Goal: Information Seeking & Learning: Learn about a topic

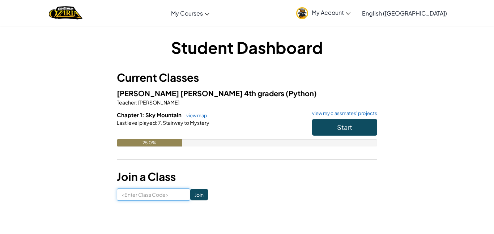
click at [161, 196] on input at bounding box center [153, 194] width 73 height 12
click at [220, 184] on h3 "Join a Class" at bounding box center [247, 176] width 260 height 16
click at [347, 119] on button "Start" at bounding box center [344, 127] width 65 height 17
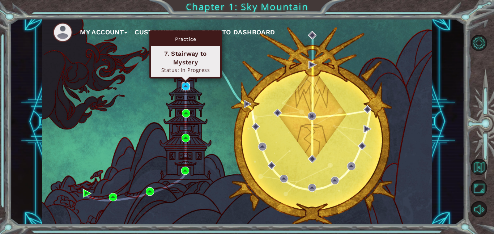
click at [189, 87] on img at bounding box center [185, 86] width 8 height 8
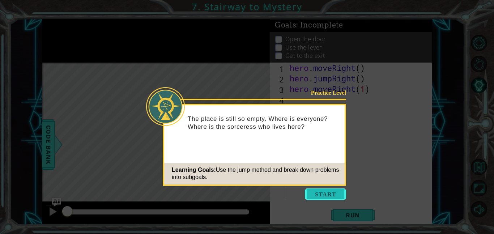
click at [308, 196] on button "Start" at bounding box center [325, 194] width 41 height 12
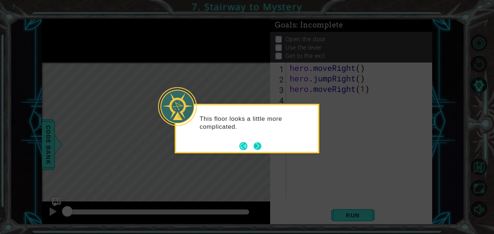
click at [257, 149] on button "Next" at bounding box center [257, 146] width 8 height 8
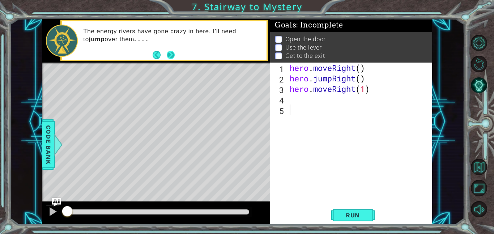
click at [169, 57] on button "Next" at bounding box center [170, 55] width 8 height 8
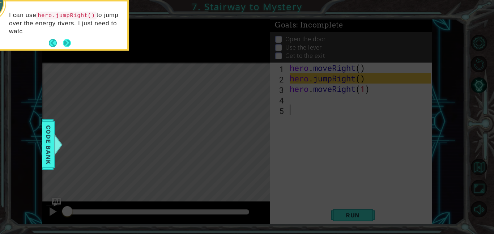
click at [63, 39] on button "Next" at bounding box center [67, 43] width 8 height 8
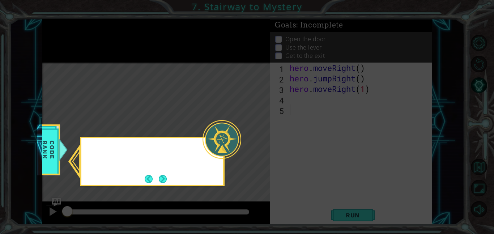
click at [63, 39] on icon at bounding box center [247, 117] width 494 height 234
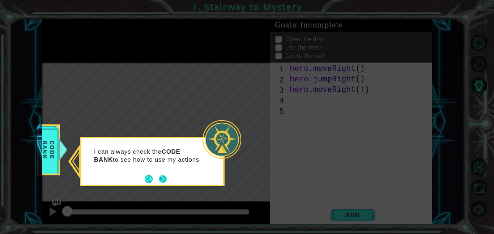
click at [163, 178] on button "Next" at bounding box center [163, 179] width 8 height 8
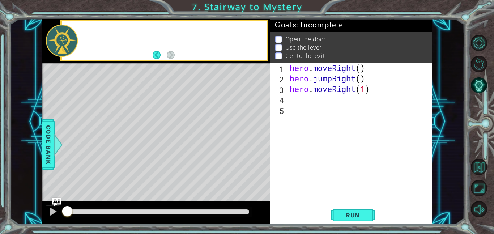
click at [163, 178] on div "Level Map" at bounding box center [209, 169] width 334 height 213
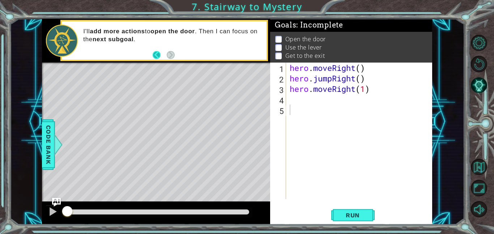
click at [154, 56] on button "Back" at bounding box center [160, 55] width 14 height 8
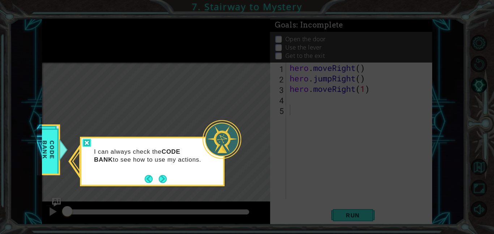
click at [85, 142] on div at bounding box center [86, 143] width 9 height 8
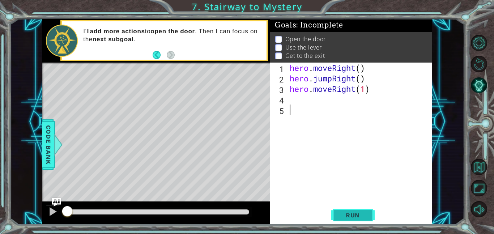
click at [340, 218] on span "Run" at bounding box center [352, 214] width 29 height 7
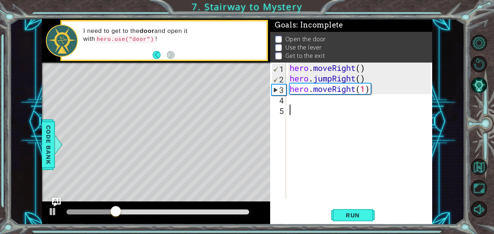
click at [364, 89] on div "hero . moveRight ( ) hero . jumpRight ( ) hero . moveRight ( 1 )" at bounding box center [361, 141] width 146 height 157
type textarea "hero.moveRight(2)"
click at [338, 211] on span "Run" at bounding box center [352, 214] width 29 height 7
click at [290, 101] on div "hero . moveRight ( ) hero . jumpRight ( ) hero . moveRight ( 2 )" at bounding box center [361, 141] width 146 height 157
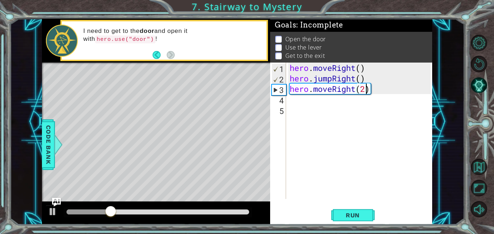
scroll to position [0, 0]
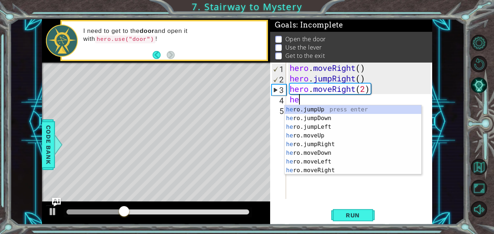
type textarea "her"
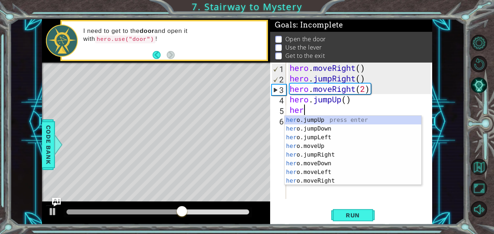
scroll to position [0, 0]
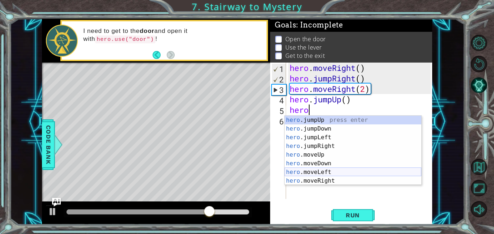
click at [300, 171] on div "hero .jumpUp press enter hero .jumpDown press enter hero .jumpLeft press enter …" at bounding box center [352, 159] width 137 height 87
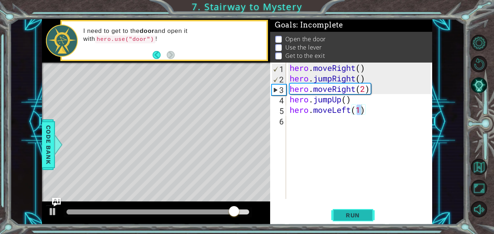
click at [336, 214] on button "Run" at bounding box center [352, 215] width 43 height 16
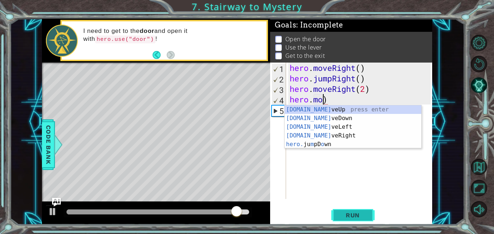
scroll to position [0, 1]
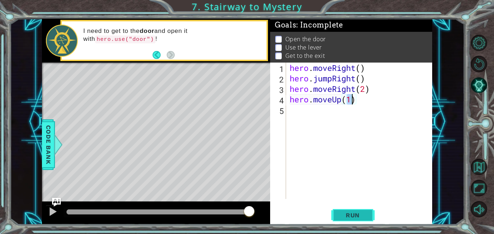
type textarea "hero.moveUp(1)"
click at [344, 214] on span "Run" at bounding box center [352, 214] width 29 height 7
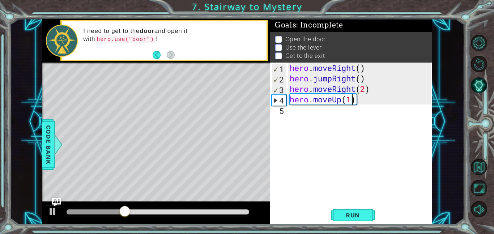
click at [290, 112] on div "hero . moveRight ( ) hero . jumpRight ( ) hero . moveRight ( 2 ) hero . moveUp …" at bounding box center [361, 141] width 146 height 157
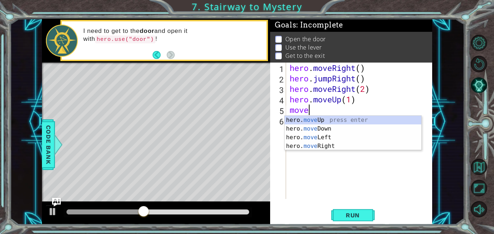
scroll to position [0, 0]
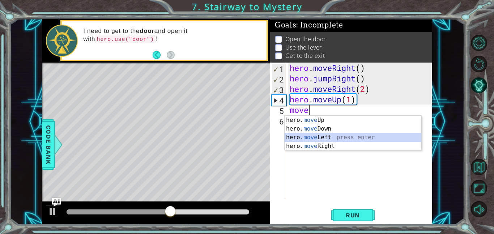
click at [302, 137] on div "hero. move Up press enter hero. move Down press enter hero. move Left press ent…" at bounding box center [352, 142] width 137 height 52
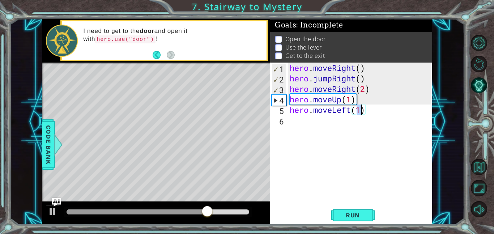
type textarea "hero.moveLeft(1)"
click at [287, 119] on div "hero.moveLeft(1) 1 2 3 4 5 6 hero . moveRight ( ) hero . jumpRight ( ) hero . m…" at bounding box center [350, 131] width 160 height 136
click at [287, 121] on div "hero.moveLeft(1) 1 2 3 4 5 6 hero . moveRight ( ) hero . jumpRight ( ) hero . m…" at bounding box center [350, 131] width 160 height 136
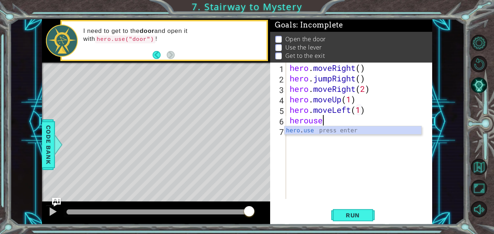
scroll to position [0, 1]
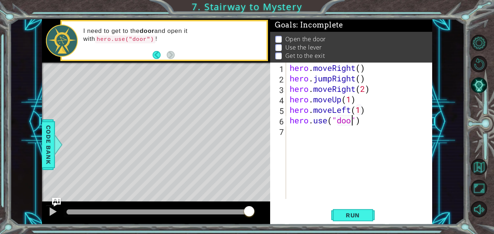
type textarea "hero.use("door")"
click at [289, 130] on div "hero . moveRight ( ) hero . jumpRight ( ) hero . moveRight ( 2 ) hero . moveUp …" at bounding box center [361, 141] width 146 height 157
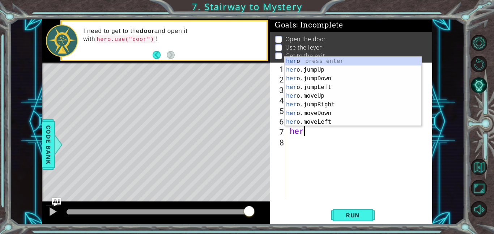
scroll to position [0, 0]
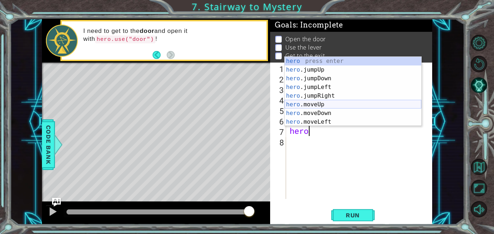
click at [319, 102] on div "hero press enter hero .jumpUp press enter hero .jumpDown press enter hero .jump…" at bounding box center [352, 100] width 137 height 87
type textarea "hero.moveUp(1)"
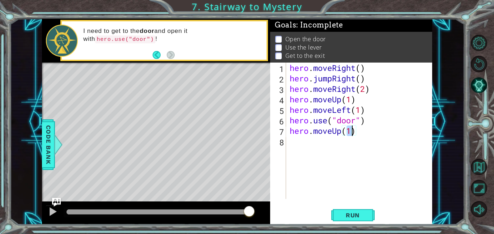
click at [289, 143] on div "hero . moveRight ( ) hero . jumpRight ( ) hero . moveRight ( 2 ) hero . moveUp …" at bounding box center [361, 141] width 146 height 157
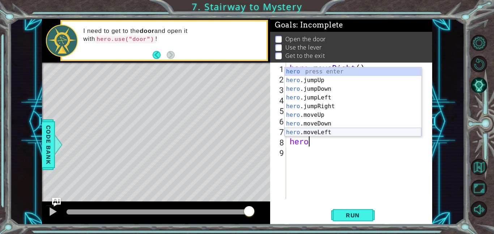
click at [318, 133] on div "hero press enter hero .jumpUp press enter hero .jumpDown press enter hero .jump…" at bounding box center [352, 110] width 137 height 87
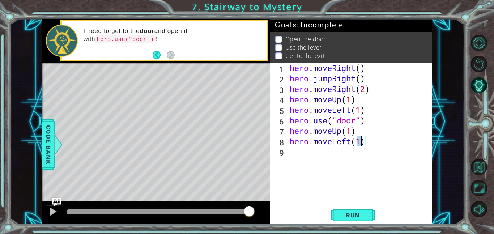
type textarea "hero.moveLeft(1)"
click at [287, 153] on div "hero.moveLeft(1) 1 2 3 4 5 6 7 8 9 hero . moveRight ( ) hero . jumpRight ( ) he…" at bounding box center [350, 131] width 160 height 136
click at [292, 153] on div "hero . moveRight ( ) hero . jumpRight ( ) hero . moveRight ( 2 ) hero . moveUp …" at bounding box center [361, 141] width 146 height 157
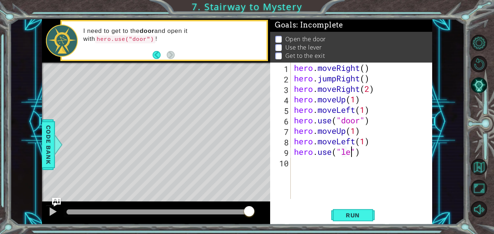
scroll to position [0, 3]
type textarea "hero.use("lever")"
click at [352, 211] on span "Run" at bounding box center [352, 214] width 29 height 7
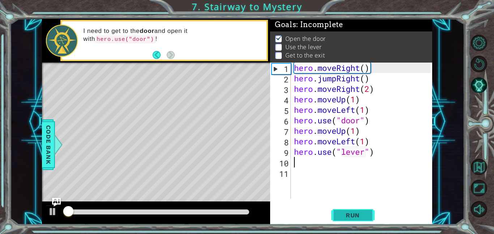
scroll to position [1, 0]
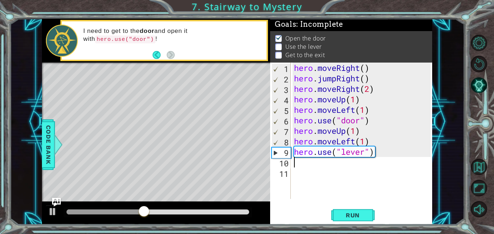
click at [355, 132] on div "hero . moveRight ( ) hero . jumpRight ( ) hero . moveRight ( 2 ) hero . moveUp …" at bounding box center [363, 141] width 142 height 157
type textarea "hero.moveUp(2)"
click at [353, 215] on span "Run" at bounding box center [352, 214] width 29 height 7
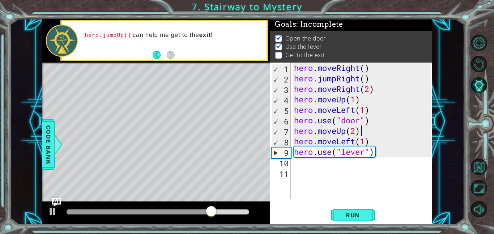
click at [296, 165] on div "hero . moveRight ( ) hero . jumpRight ( ) hero . moveRight ( 2 ) hero . moveUp …" at bounding box center [363, 141] width 142 height 157
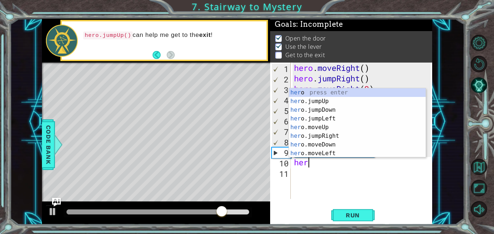
scroll to position [0, 0]
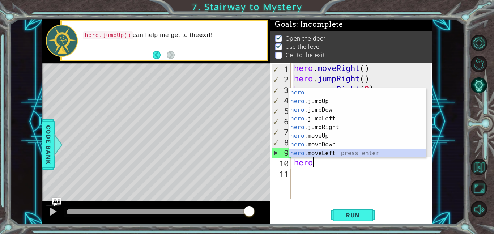
click at [331, 152] on div "hero press enter hero .jumpUp press enter hero .jumpDown press enter hero .jump…" at bounding box center [357, 131] width 137 height 87
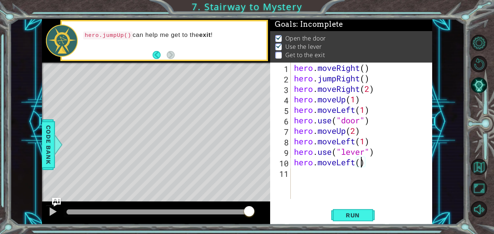
type textarea "hero.moveLeft(2)"
click at [295, 175] on div "hero . moveRight ( ) hero . jumpRight ( ) hero . moveRight ( 2 ) hero . moveUp …" at bounding box center [363, 141] width 142 height 157
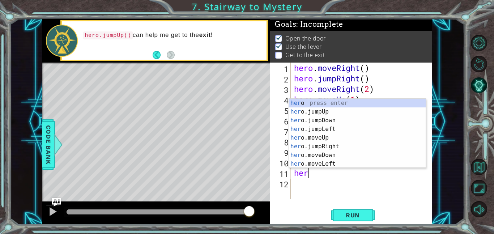
type textarea "hero"
click at [307, 112] on div "hero press enter hero .jumpUp press enter hero .jumpDown press enter hero .jump…" at bounding box center [357, 142] width 137 height 87
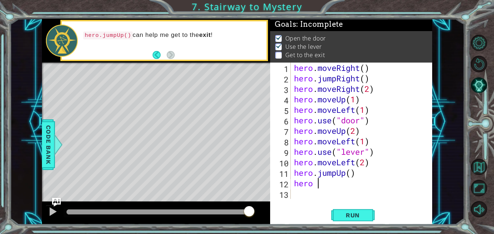
scroll to position [0, 1]
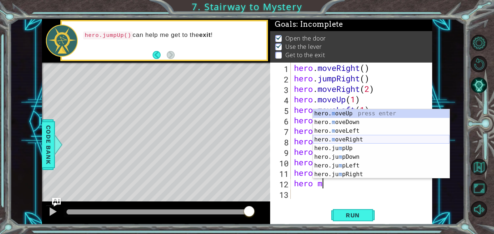
click at [354, 138] on div "hero. m oveUp press enter hero. m oveDown press enter hero. m oveLeft press ent…" at bounding box center [381, 152] width 137 height 87
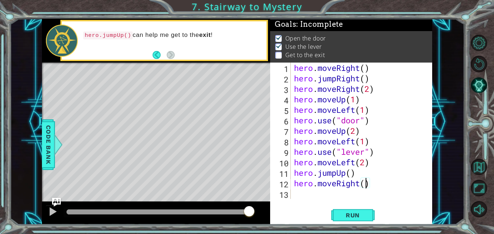
type textarea "hero.moveRight(3)"
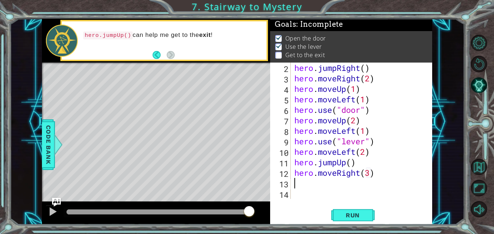
scroll to position [10, 0]
click at [347, 213] on span "Run" at bounding box center [352, 214] width 29 height 7
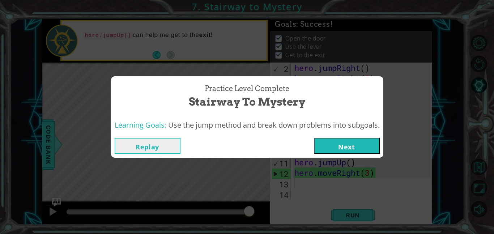
click at [335, 146] on button "Next" at bounding box center [347, 146] width 66 height 16
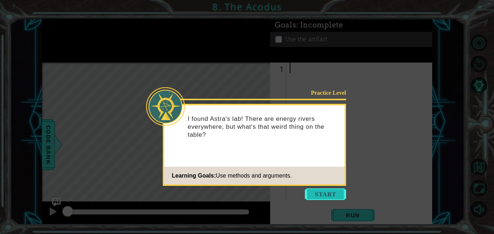
click at [334, 196] on button "Start" at bounding box center [325, 194] width 41 height 12
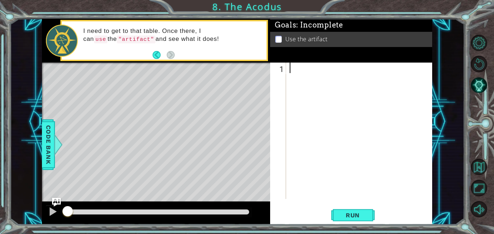
click at [280, 40] on p at bounding box center [278, 39] width 7 height 7
click at [279, 40] on p at bounding box center [278, 39] width 7 height 7
click at [291, 69] on div at bounding box center [361, 141] width 146 height 157
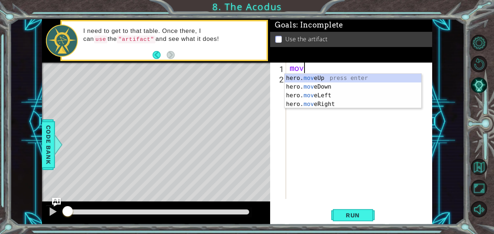
scroll to position [0, 0]
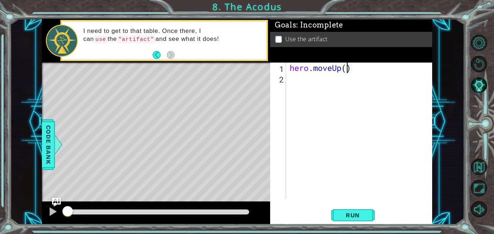
type textarea "hero.moveUp(2)"
click at [295, 80] on div "hero . moveUp ( 2 )" at bounding box center [361, 141] width 146 height 157
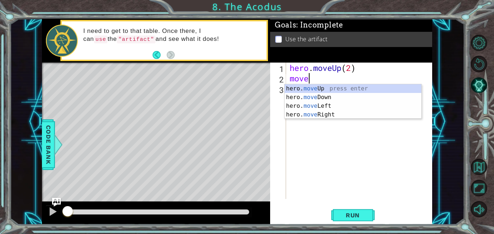
scroll to position [0, 0]
click at [313, 106] on div "hero. move Up press enter hero. move Down press enter hero. move Left press ent…" at bounding box center [352, 110] width 137 height 52
type textarea "hero.moveLeft(1)"
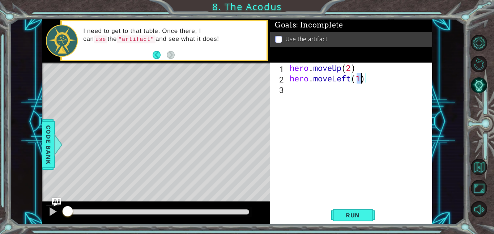
click at [288, 89] on div "hero . moveUp ( 2 ) hero . moveLeft ( 1 )" at bounding box center [361, 141] width 146 height 157
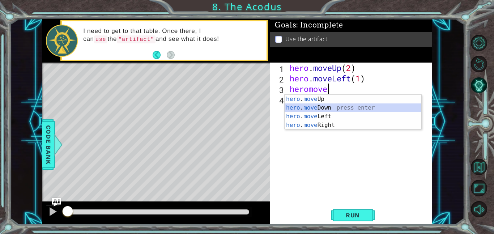
click at [312, 107] on div "hero . move Up press enter hero . move Down press enter hero . move Left press …" at bounding box center [352, 121] width 137 height 52
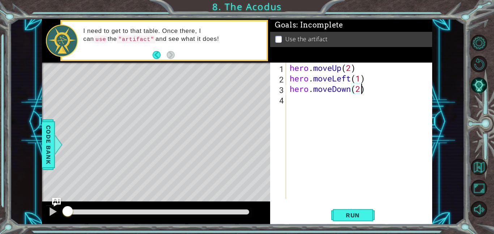
scroll to position [0, 3]
type textarea "hero.moveDown(2)"
click at [345, 213] on span "Run" at bounding box center [352, 214] width 29 height 7
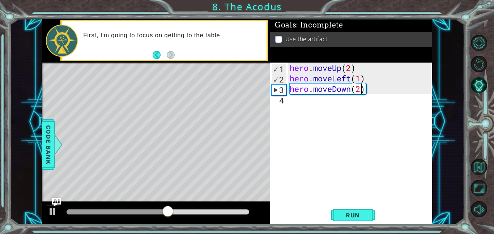
click at [290, 103] on div "hero . moveUp ( 2 ) hero . moveLeft ( 1 ) hero . moveDown ( 2 )" at bounding box center [361, 141] width 146 height 157
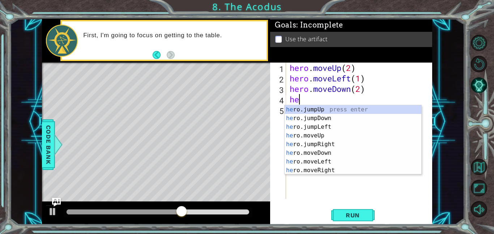
type textarea "her"
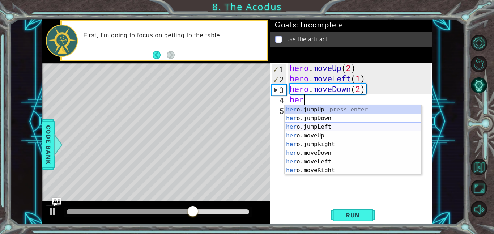
click at [310, 125] on div "her o.jumpUp press enter her o.jumpDown press enter her o.jumpLeft press enter …" at bounding box center [352, 148] width 137 height 87
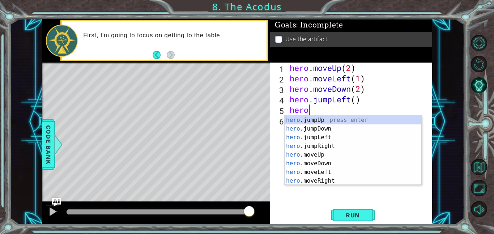
scroll to position [0, 0]
click at [309, 155] on div "hero .jumpUp press enter hero .jumpDown press enter hero .jumpLeft press enter …" at bounding box center [352, 159] width 137 height 87
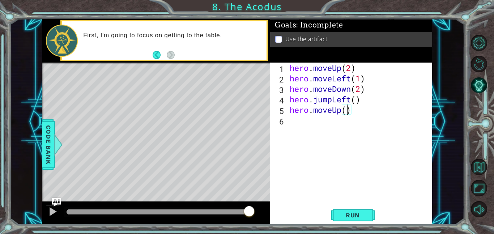
scroll to position [0, 3]
type textarea "hero.moveUp(2)"
click at [349, 218] on span "Run" at bounding box center [352, 214] width 29 height 7
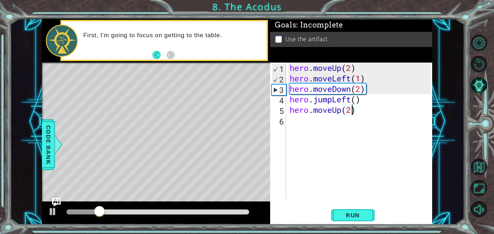
click at [289, 124] on div "hero . moveUp ( 2 ) hero . moveLeft ( 1 ) hero . moveDown ( 2 ) hero . jumpLeft…" at bounding box center [361, 141] width 146 height 157
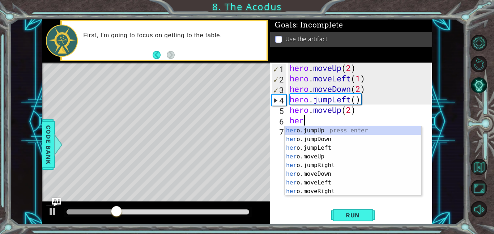
type textarea "hero"
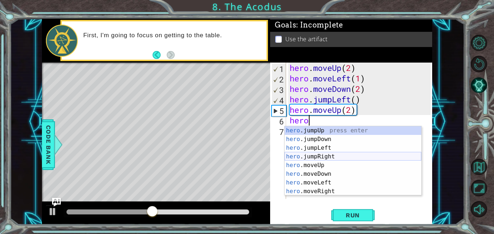
click at [313, 158] on div "hero .jumpUp press enter hero .jumpDown press enter hero .jumpLeft press enter …" at bounding box center [352, 169] width 137 height 87
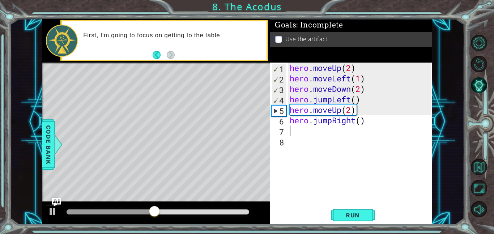
scroll to position [0, 0]
click at [345, 215] on span "Run" at bounding box center [352, 214] width 29 height 7
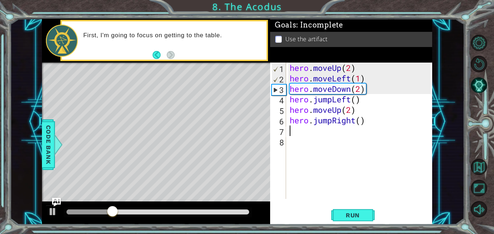
click at [361, 122] on div "hero . moveUp ( 2 ) hero . moveLeft ( 1 ) hero . moveDown ( 2 ) hero . jumpLeft…" at bounding box center [361, 141] width 146 height 157
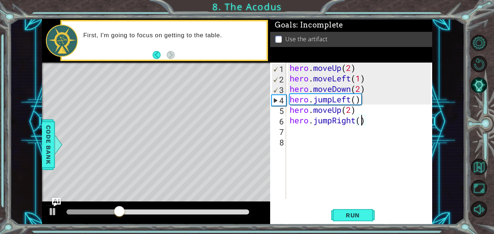
type textarea "hero.jumpRight(1)"
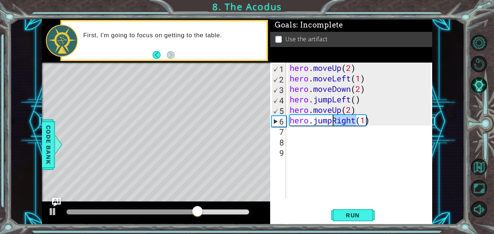
drag, startPoint x: 356, startPoint y: 121, endPoint x: 333, endPoint y: 119, distance: 23.3
click at [333, 119] on div "hero . moveUp ( 2 ) hero . moveLeft ( 1 ) hero . moveDown ( 2 ) hero . jumpLeft…" at bounding box center [361, 141] width 146 height 157
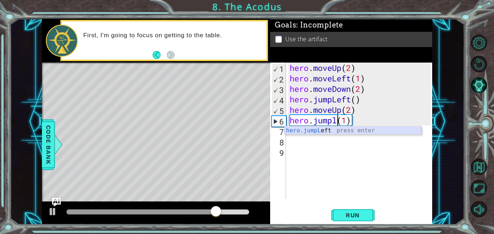
click at [328, 133] on div "hero.jumpL eft press enter" at bounding box center [352, 139] width 137 height 26
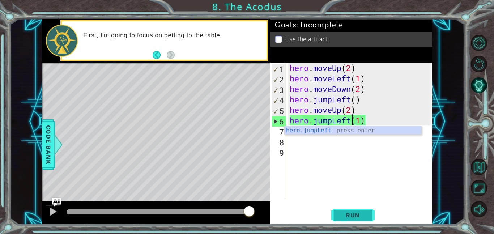
type textarea "hero.jumpLeft(1)"
click at [343, 212] on span "Run" at bounding box center [352, 214] width 29 height 7
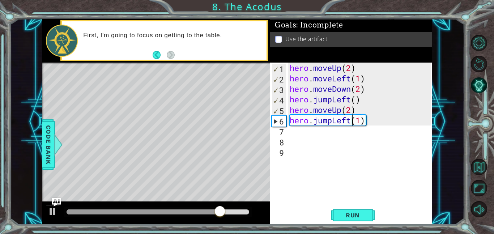
click at [360, 127] on div "hero . moveUp ( 2 ) hero . moveLeft ( 1 ) hero . moveDown ( 2 ) hero . jumpLeft…" at bounding box center [361, 141] width 146 height 157
click at [366, 125] on div "hero . moveUp ( 2 ) hero . moveLeft ( 1 ) hero . moveDown ( 2 ) hero . jumpLeft…" at bounding box center [361, 141] width 146 height 157
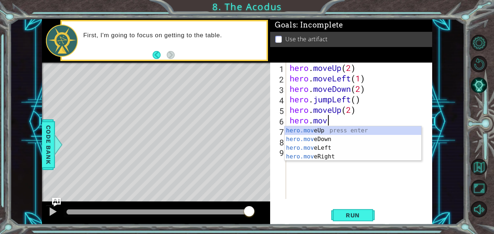
scroll to position [0, 1]
click at [326, 155] on div "hero.move Up press enter hero.move Down press enter hero.move Left press enter …" at bounding box center [352, 152] width 137 height 52
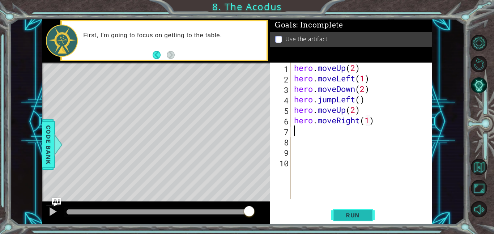
type textarea "hero.moveRight(1)"
click at [351, 218] on span "Run" at bounding box center [352, 214] width 29 height 7
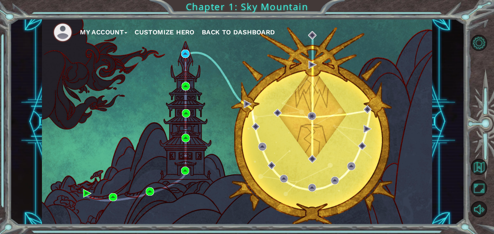
click at [165, 29] on button "Customize Hero" at bounding box center [164, 32] width 60 height 11
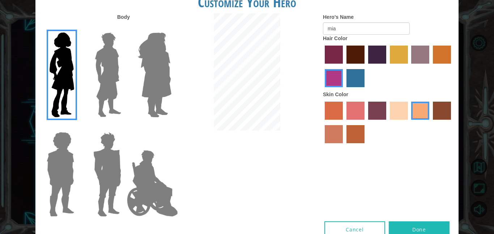
click at [164, 73] on img at bounding box center [154, 75] width 39 height 90
click at [171, 28] on input "Hero Amethyst" at bounding box center [171, 28] width 0 height 0
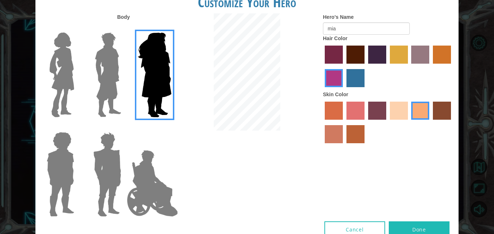
click at [58, 81] on img at bounding box center [62, 75] width 30 height 90
click at [77, 28] on input "Hero Connie" at bounding box center [77, 28] width 0 height 0
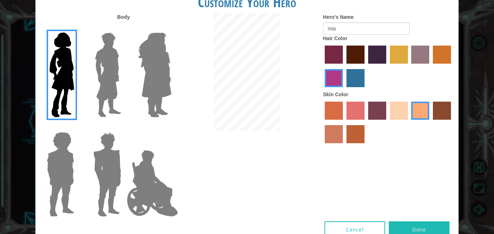
click at [356, 76] on label "lachmara hair color" at bounding box center [355, 78] width 18 height 18
click at [344, 90] on input "lachmara hair color" at bounding box center [344, 90] width 0 height 0
click at [395, 55] on label "tulip tree hair color" at bounding box center [399, 55] width 18 height 18
click at [387, 66] on input "tulip tree hair color" at bounding box center [387, 66] width 0 height 0
click at [353, 53] on label "maroon hair color" at bounding box center [355, 55] width 18 height 18
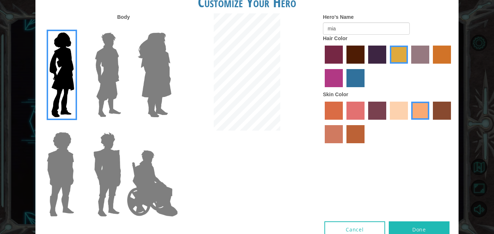
click at [344, 66] on input "maroon hair color" at bounding box center [344, 66] width 0 height 0
click at [374, 51] on label "hot purple hair color" at bounding box center [377, 55] width 18 height 18
click at [365, 66] on input "hot purple hair color" at bounding box center [365, 66] width 0 height 0
click at [358, 139] on label "smoke tree skin color" at bounding box center [355, 134] width 18 height 18
click at [344, 146] on input "smoke tree skin color" at bounding box center [344, 146] width 0 height 0
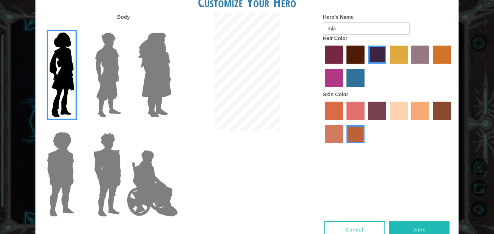
click at [404, 111] on label "sandy beach skin color" at bounding box center [399, 111] width 18 height 18
click at [387, 122] on input "sandy beach skin color" at bounding box center [387, 122] width 0 height 0
click at [416, 112] on label "tacao skin color" at bounding box center [420, 111] width 18 height 18
click at [409, 122] on input "tacao skin color" at bounding box center [409, 122] width 0 height 0
click at [442, 107] on label "karma skin color" at bounding box center [442, 111] width 18 height 18
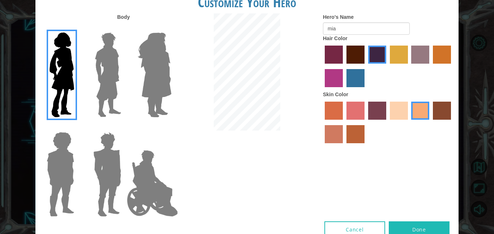
click at [430, 122] on input "karma skin color" at bounding box center [430, 122] width 0 height 0
click at [414, 114] on label "tacao skin color" at bounding box center [420, 111] width 18 height 18
click at [409, 122] on input "tacao skin color" at bounding box center [409, 122] width 0 height 0
click at [339, 29] on input "mia" at bounding box center [366, 28] width 87 height 12
type input "m"
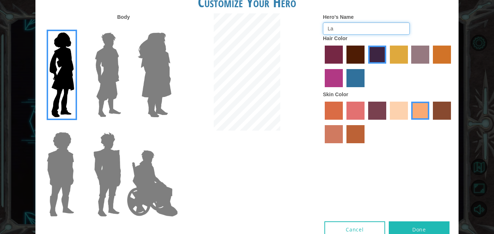
type input "L"
type input "[PERSON_NAME] 101"
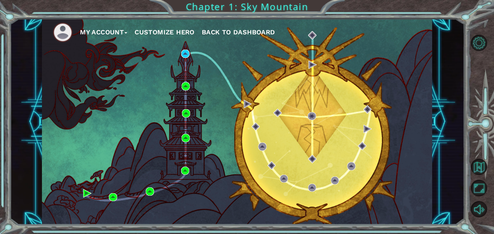
click at [178, 33] on button "Customize Hero" at bounding box center [164, 32] width 60 height 11
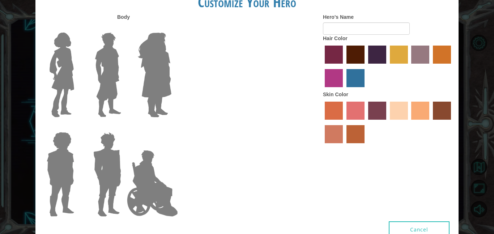
type input "[PERSON_NAME] 101"
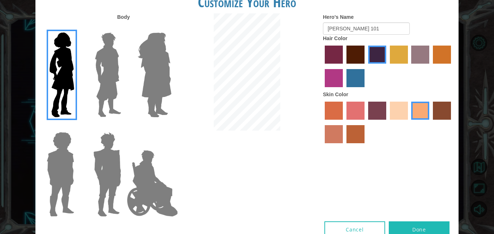
click at [404, 225] on button "Done" at bounding box center [418, 229] width 61 height 16
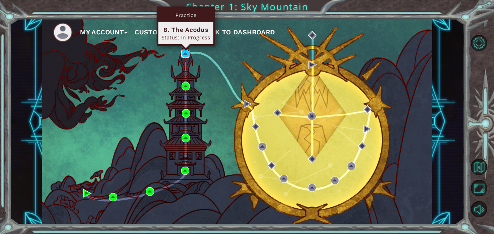
click at [185, 53] on img at bounding box center [185, 54] width 8 height 8
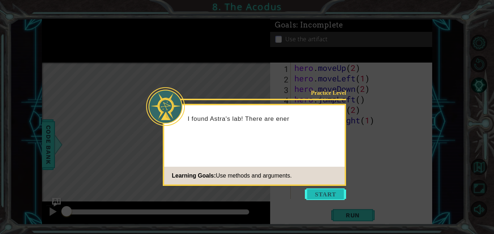
click at [322, 195] on button "Start" at bounding box center [325, 194] width 41 height 12
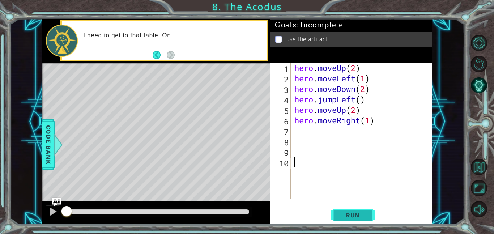
click at [340, 216] on span "Run" at bounding box center [352, 214] width 29 height 7
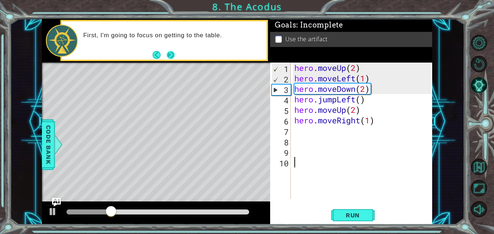
click at [172, 51] on button "Next" at bounding box center [170, 55] width 9 height 9
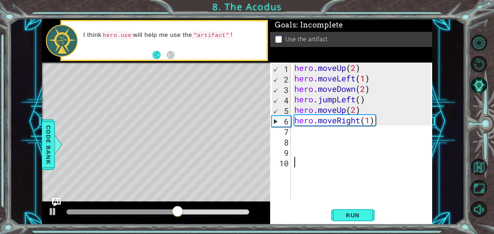
click at [291, 134] on div "1 2 3 4 5 6 7 8 9 10 hero . moveUp ( 2 ) hero . moveLeft ( 1 ) hero . moveDown …" at bounding box center [350, 131] width 160 height 136
click at [296, 131] on div "hero . moveUp ( 2 ) hero . moveLeft ( 1 ) hero . moveDown ( 2 ) hero . jumpLeft…" at bounding box center [363, 141] width 141 height 157
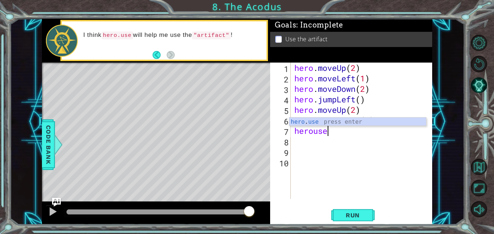
scroll to position [0, 1]
click at [317, 121] on div "hero . use press enter" at bounding box center [357, 130] width 137 height 26
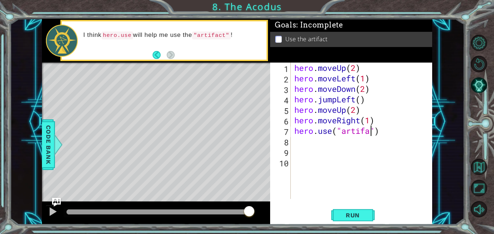
scroll to position [0, 4]
type textarea "hero.use("artifact")"
click at [350, 219] on button "Run" at bounding box center [352, 215] width 43 height 16
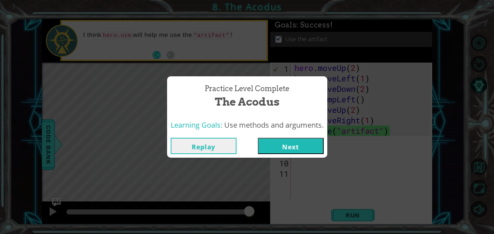
click at [266, 145] on button "Next" at bounding box center [291, 146] width 66 height 16
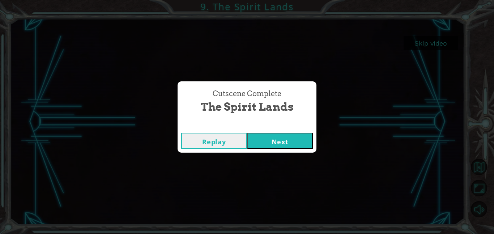
click at [276, 141] on button "Next" at bounding box center [280, 141] width 66 height 16
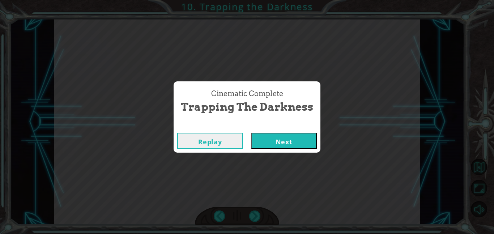
click at [283, 138] on button "Next" at bounding box center [284, 141] width 66 height 16
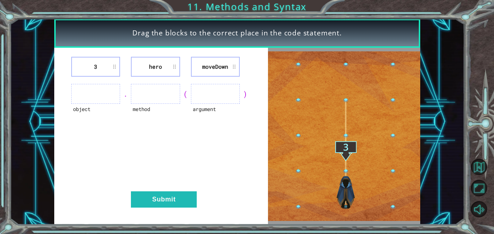
click at [93, 93] on ul at bounding box center [95, 94] width 49 height 20
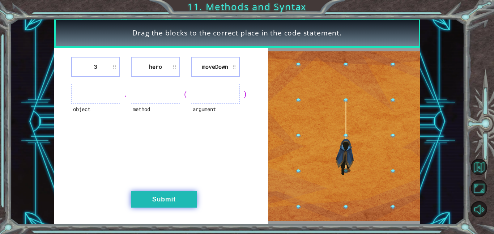
click at [187, 198] on button "Submit" at bounding box center [164, 199] width 66 height 16
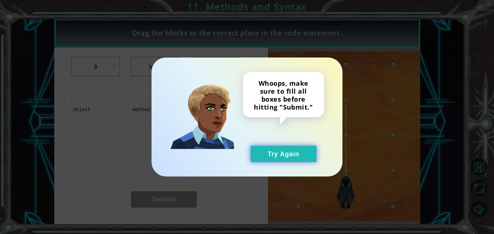
click at [280, 157] on button "Try Again" at bounding box center [283, 154] width 66 height 16
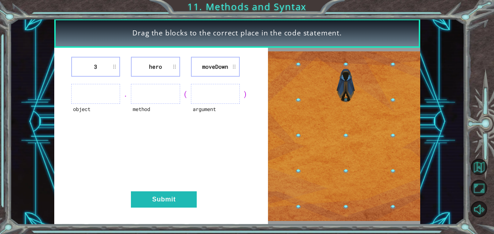
click at [100, 95] on ul at bounding box center [95, 94] width 49 height 20
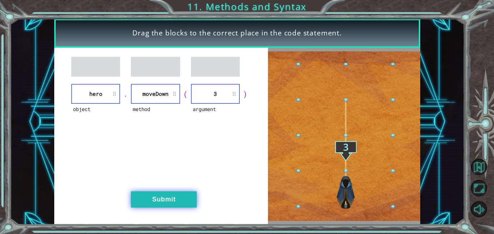
click at [179, 192] on button "Submit" at bounding box center [164, 199] width 66 height 16
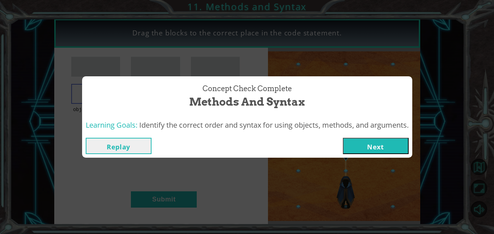
click at [371, 149] on button "Next" at bounding box center [376, 146] width 66 height 16
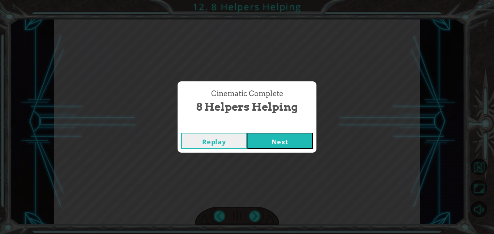
click at [289, 147] on button "Next" at bounding box center [280, 141] width 66 height 16
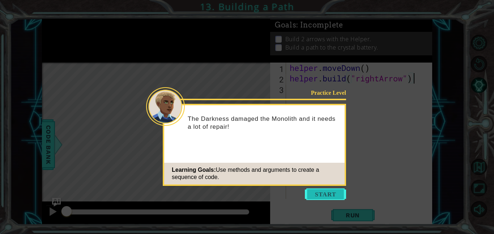
click at [324, 194] on button "Start" at bounding box center [325, 194] width 41 height 12
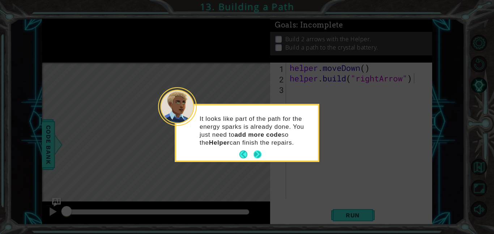
click at [258, 156] on button "Next" at bounding box center [257, 154] width 9 height 9
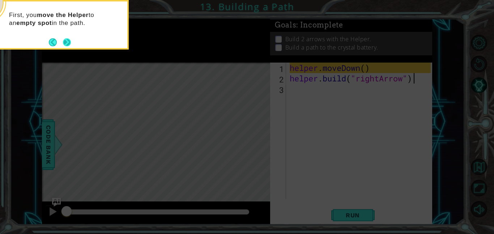
click at [64, 44] on button "Next" at bounding box center [66, 42] width 9 height 9
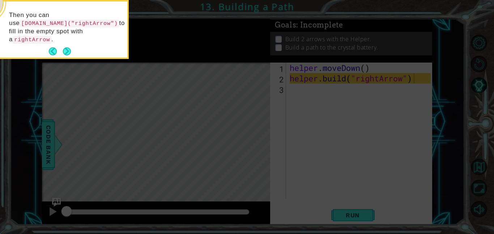
click at [64, 46] on button "Next" at bounding box center [66, 51] width 11 height 11
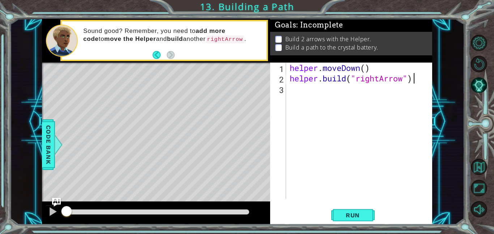
click at [292, 96] on div "helper . moveDown ( ) helper . build ( "rightArrow" )" at bounding box center [361, 141] width 146 height 157
click at [351, 214] on span "Run" at bounding box center [352, 214] width 29 height 7
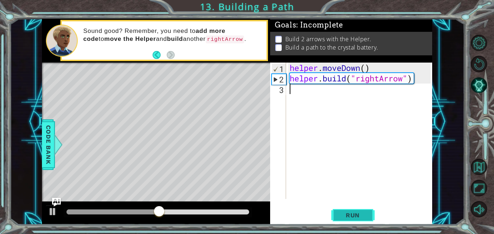
click at [367, 212] on button "Run" at bounding box center [352, 215] width 43 height 16
click at [338, 40] on p "Build 2 arrows with the Helper." at bounding box center [328, 39] width 86 height 8
